Goal: Transaction & Acquisition: Subscribe to service/newsletter

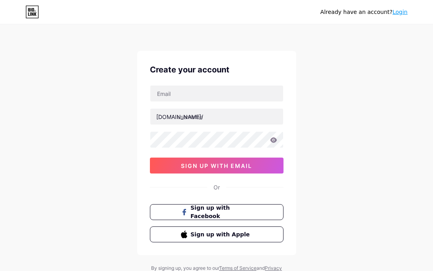
scroll to position [33, 0]
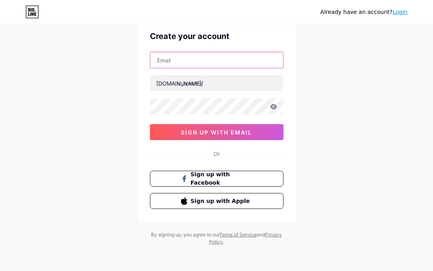
click at [196, 61] on input "text" at bounding box center [216, 60] width 133 height 16
paste input "[EMAIL_ADDRESS][DOMAIN_NAME]"
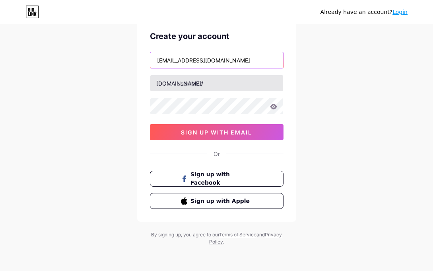
type input "[EMAIL_ADDRESS][DOMAIN_NAME]"
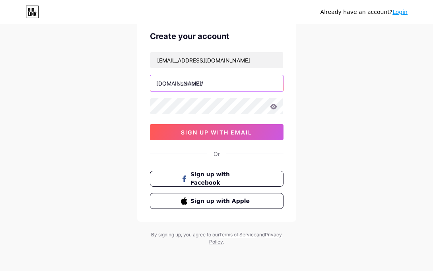
click at [219, 85] on input "text" at bounding box center [216, 83] width 133 height 16
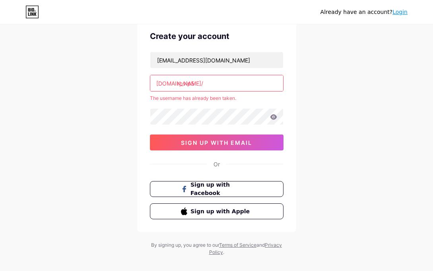
click at [219, 85] on input "rpvip5" at bounding box center [216, 83] width 133 height 16
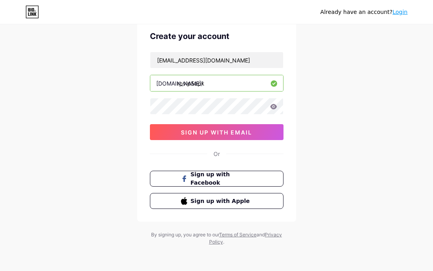
type input "rpvip5apk"
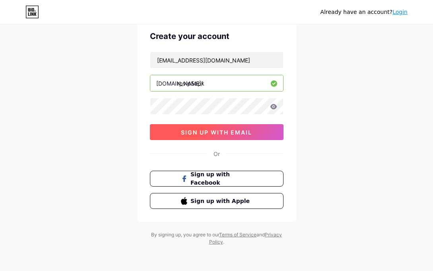
click at [234, 134] on span "sign up with email" at bounding box center [216, 132] width 71 height 7
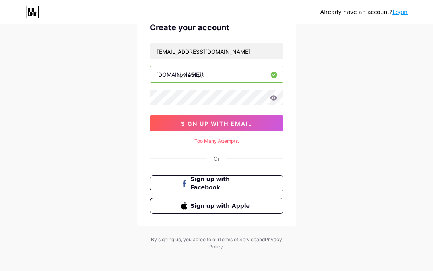
scroll to position [47, 0]
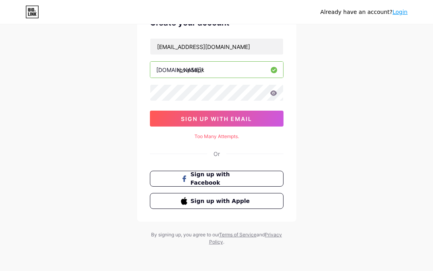
click at [172, 141] on div "Create your account [EMAIL_ADDRESS][DOMAIN_NAME] [DOMAIN_NAME]/ rpvip5apk sign …" at bounding box center [216, 112] width 159 height 217
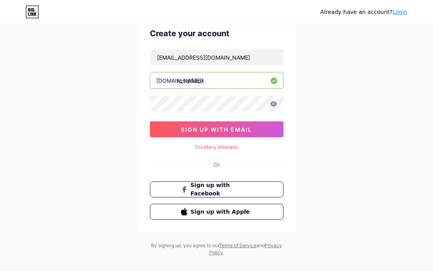
scroll to position [40, 0]
